Goal: Navigation & Orientation: Find specific page/section

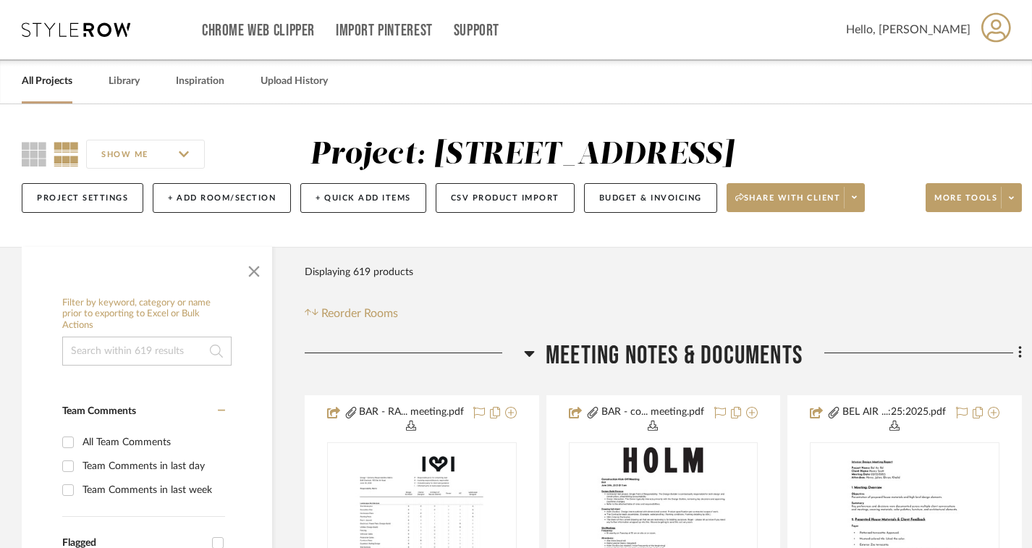
click at [58, 86] on link "All Projects" at bounding box center [47, 82] width 51 height 20
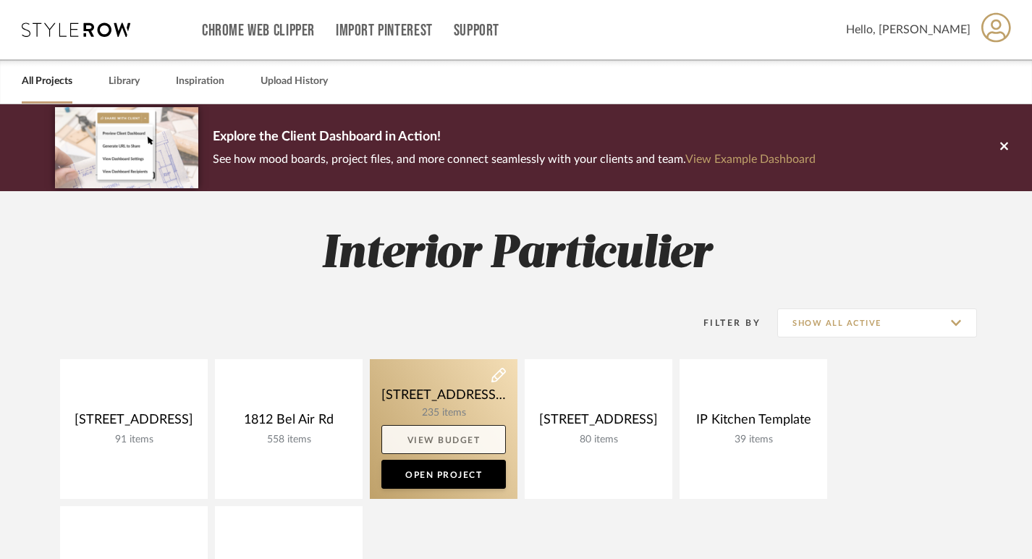
click at [451, 433] on link "View Budget" at bounding box center [443, 439] width 124 height 29
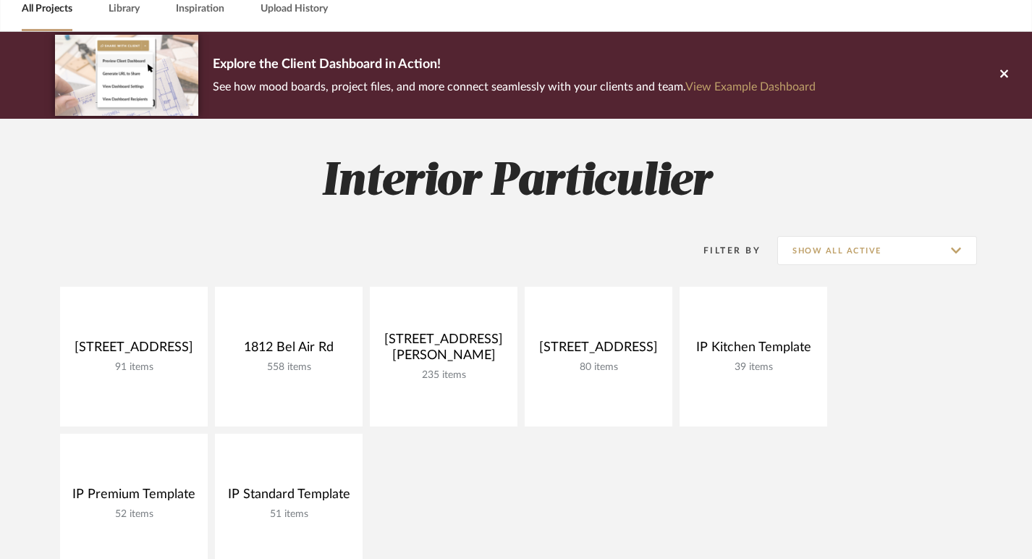
scroll to position [104, 0]
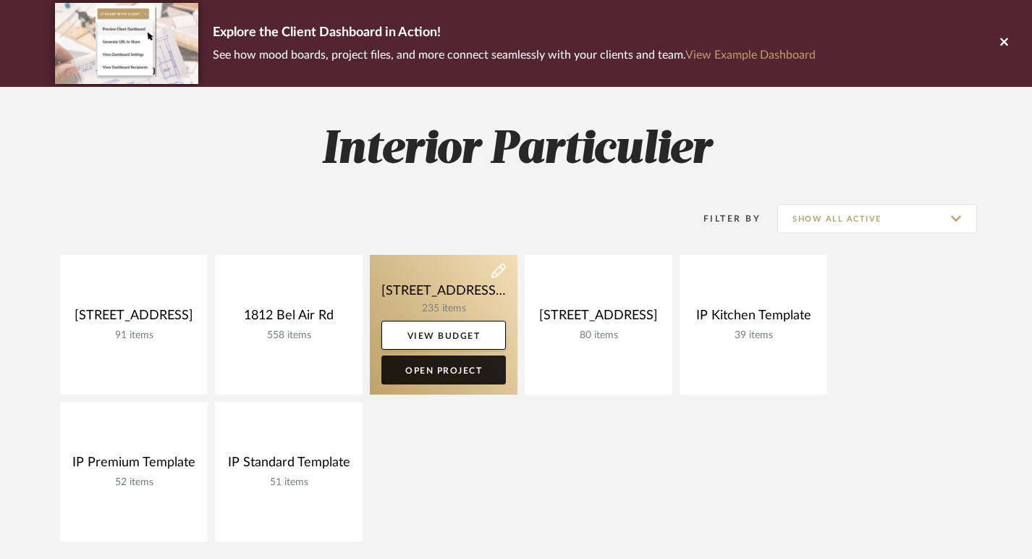
click at [454, 383] on link "Open Project" at bounding box center [443, 369] width 124 height 29
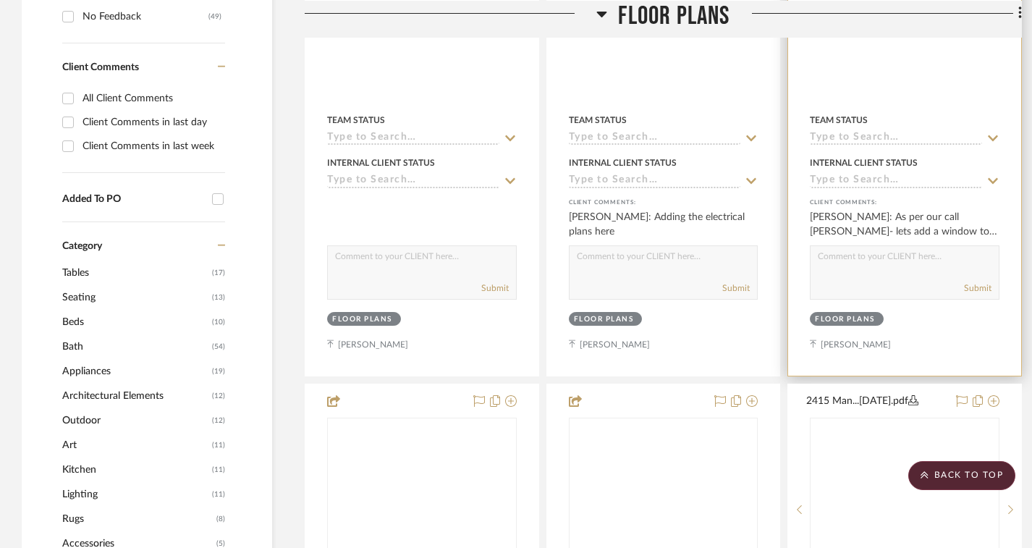
scroll to position [983, 0]
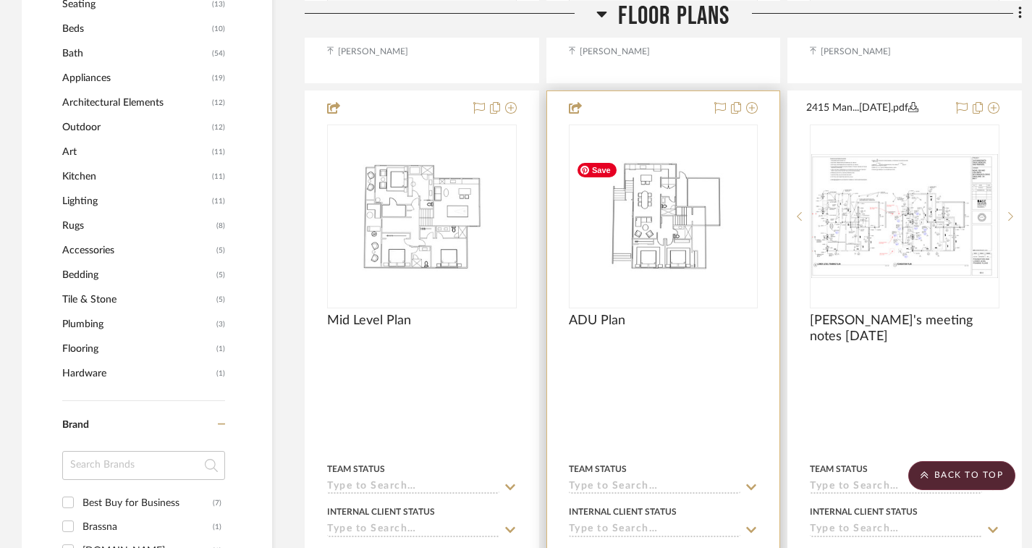
click at [703, 256] on img "0" at bounding box center [663, 216] width 187 height 120
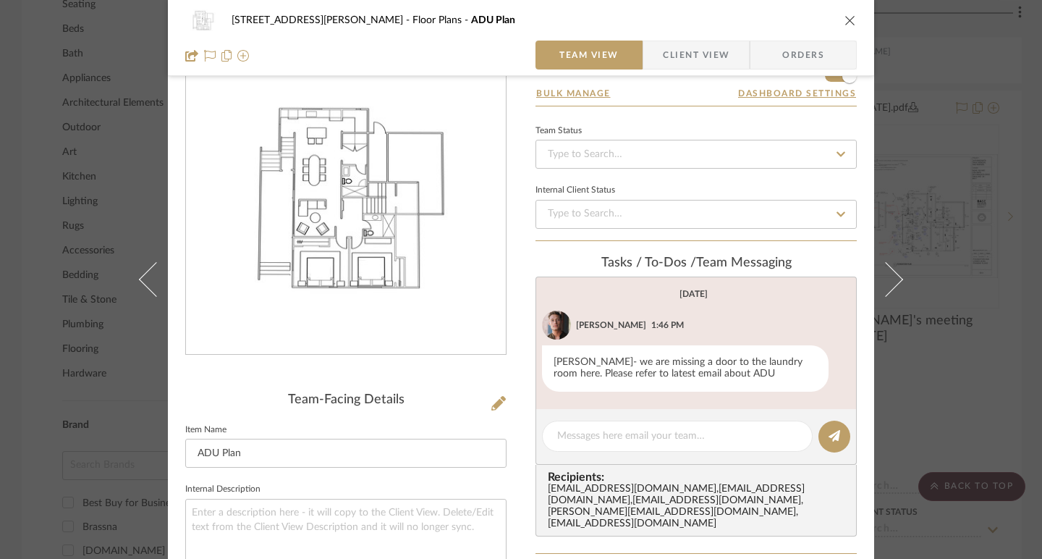
scroll to position [56, 0]
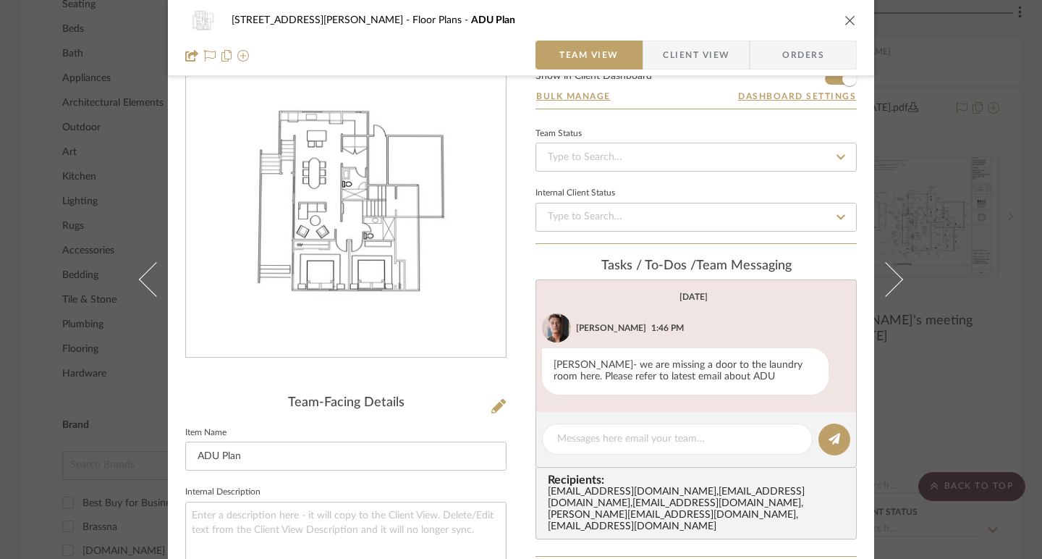
click at [283, 252] on img "0" at bounding box center [346, 200] width 320 height 205
